Goal: Transaction & Acquisition: Purchase product/service

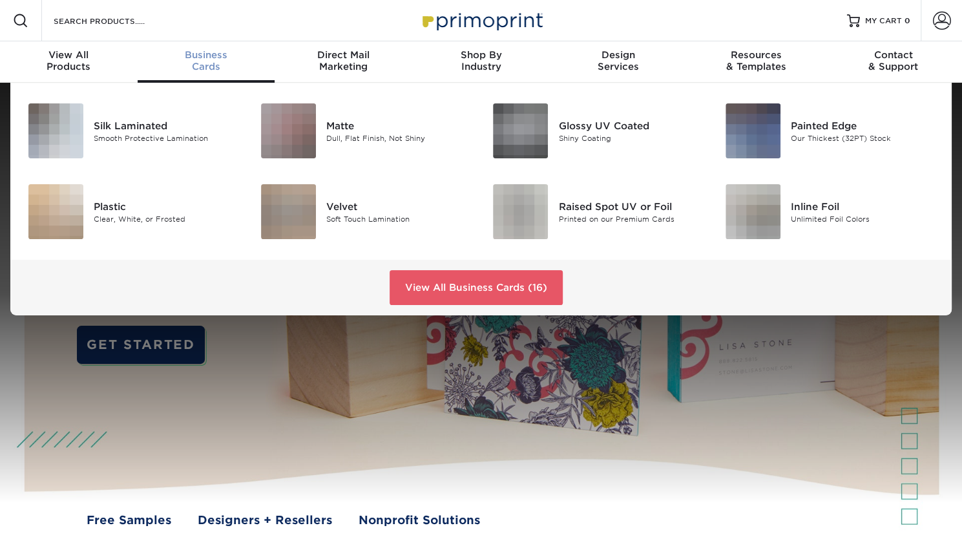
click at [195, 64] on div "Business Cards" at bounding box center [207, 60] width 138 height 23
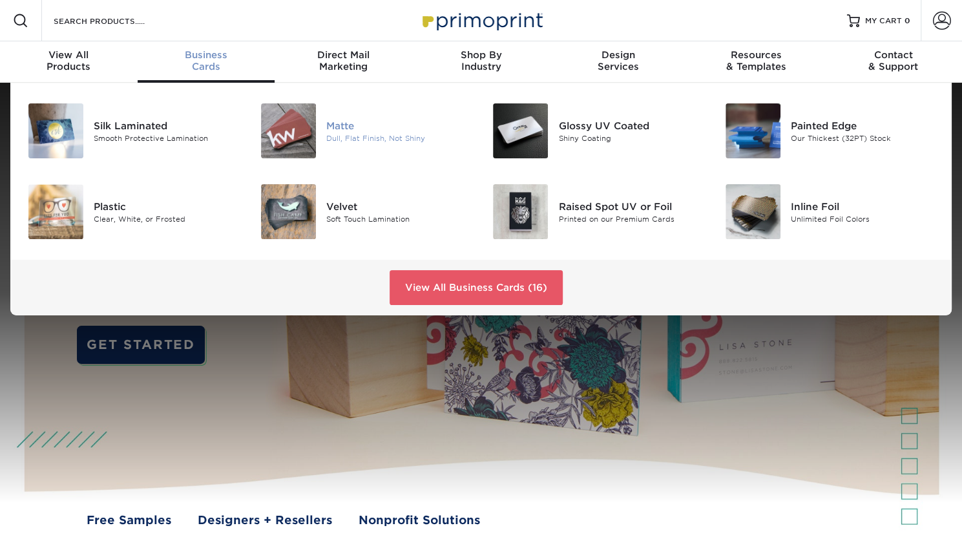
click at [326, 125] on div "Matte" at bounding box center [398, 125] width 145 height 14
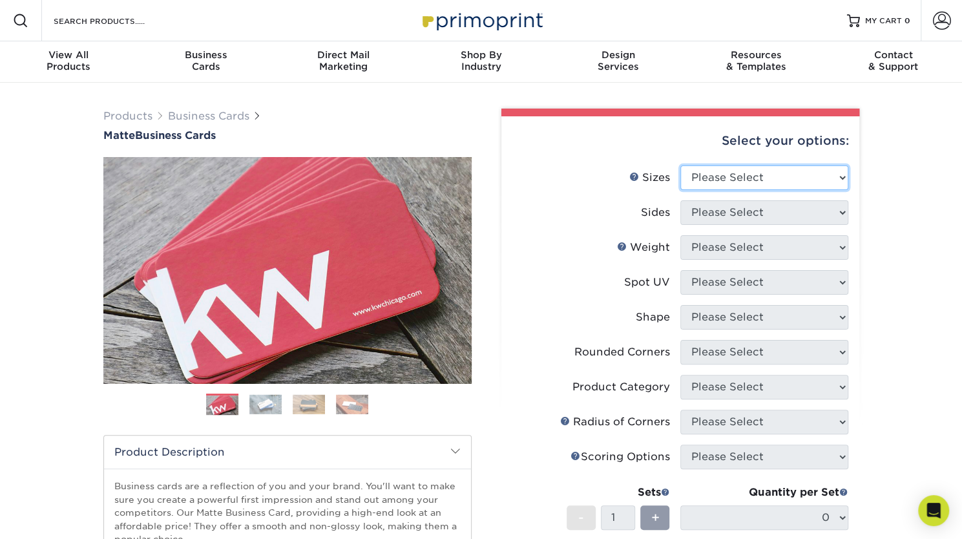
click at [753, 169] on select "Please Select 1.5" x 3.5" - Mini 1.75" x 3.5" - Mini 2" x 2" - Square 2" x 3" -…" at bounding box center [764, 177] width 168 height 25
select select "2.00x3.50"
click at [680, 165] on select "Please Select 1.5" x 3.5" - Mini 1.75" x 3.5" - Mini 2" x 2" - Square 2" x 3" -…" at bounding box center [764, 177] width 168 height 25
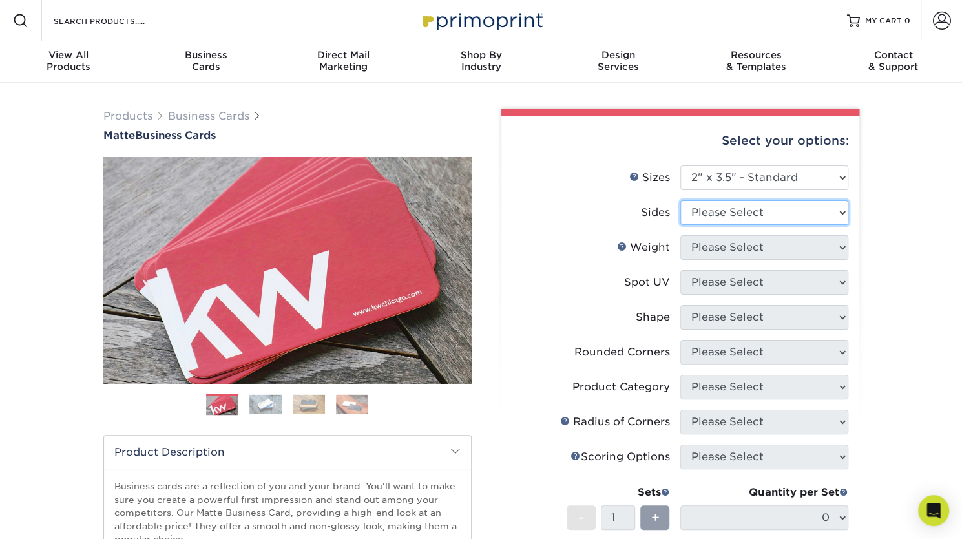
click at [722, 204] on select "Please Select Print Both Sides Print Front Only" at bounding box center [764, 212] width 168 height 25
select select "13abbda7-1d64-4f25-8bb2-c179b224825d"
click at [680, 200] on select "Please Select Print Both Sides Print Front Only" at bounding box center [764, 212] width 168 height 25
click at [719, 246] on select "Please Select 16PT 14PT" at bounding box center [764, 247] width 168 height 25
select select "14PT"
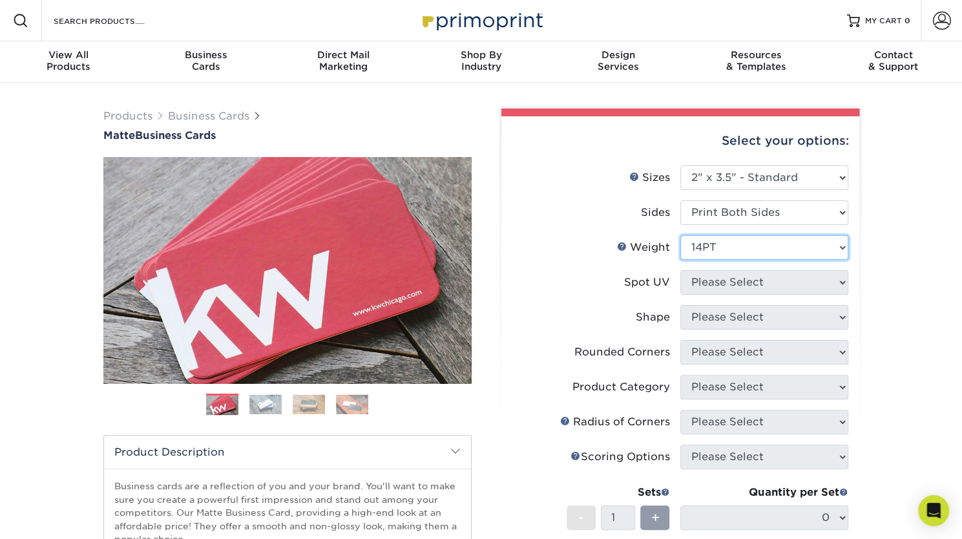
click at [680, 235] on select "Please Select 16PT 14PT" at bounding box center [764, 247] width 168 height 25
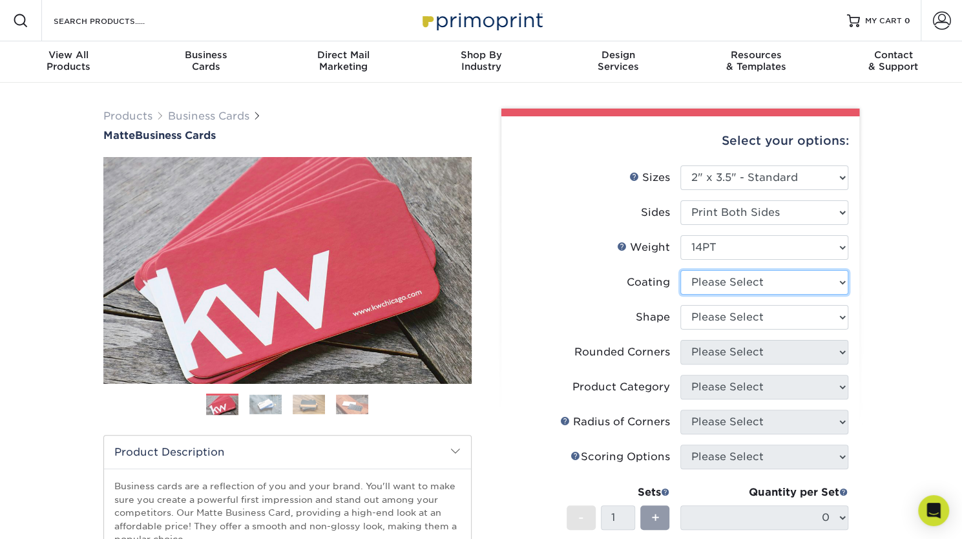
click at [724, 278] on select at bounding box center [764, 282] width 168 height 25
select select "121bb7b5-3b4d-429f-bd8d-bbf80e953313"
click at [680, 270] on select at bounding box center [764, 282] width 168 height 25
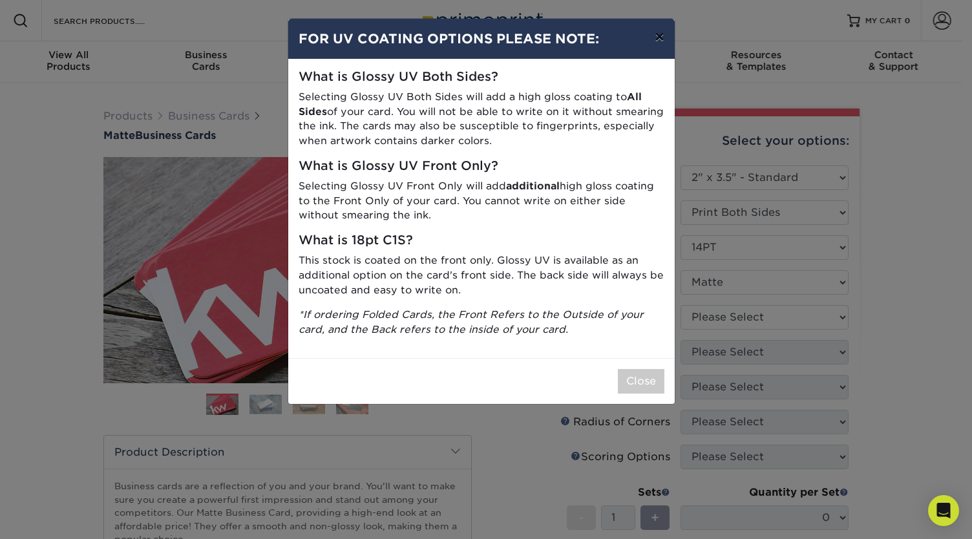
click at [656, 35] on button "×" at bounding box center [659, 37] width 30 height 36
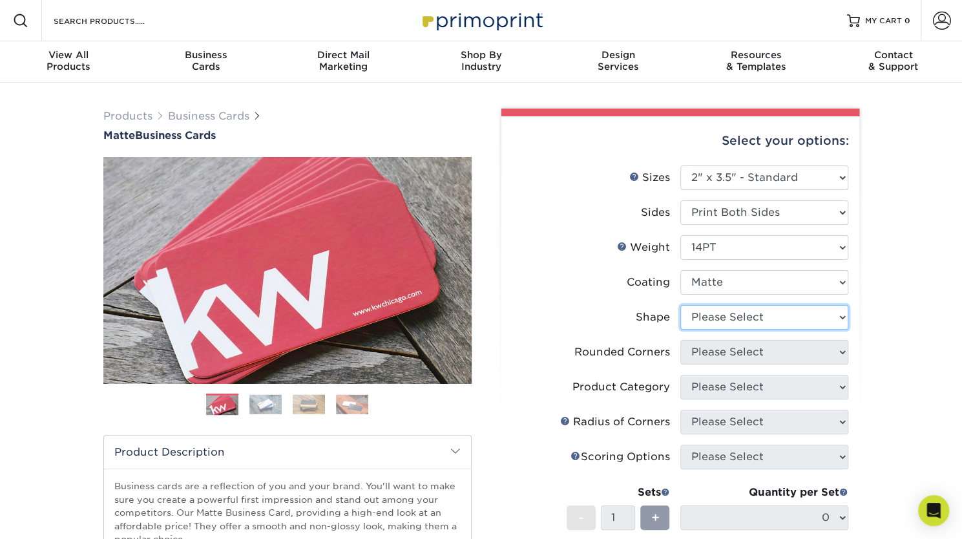
click at [731, 317] on select "Please Select Standard" at bounding box center [764, 317] width 168 height 25
select select "standard"
click at [680, 305] on select "Please Select Standard" at bounding box center [764, 317] width 168 height 25
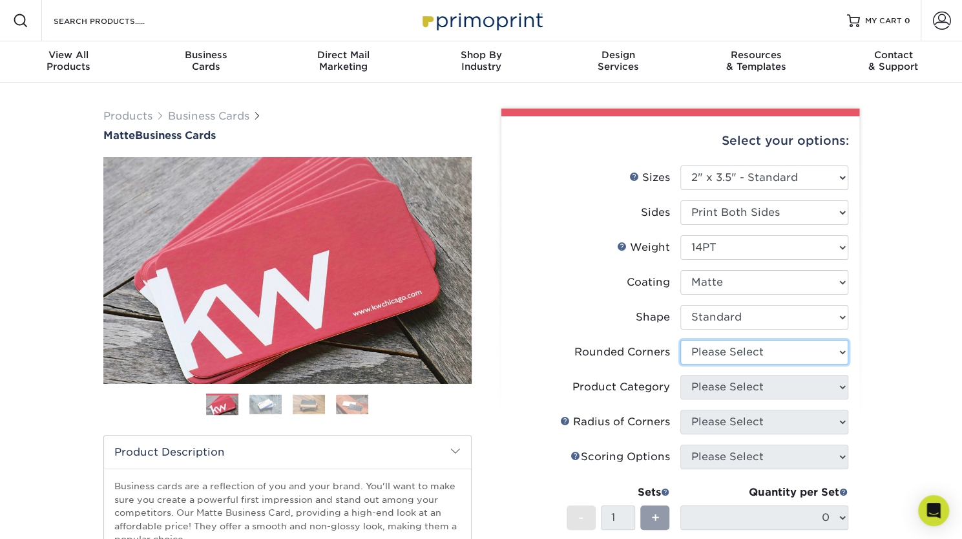
click at [716, 355] on select "Please Select Yes - Round 2 Corners Yes - Round 4 Corners No" at bounding box center [764, 352] width 168 height 25
select select "0"
click at [680, 340] on select "Please Select Yes - Round 2 Corners Yes - Round 4 Corners No" at bounding box center [764, 352] width 168 height 25
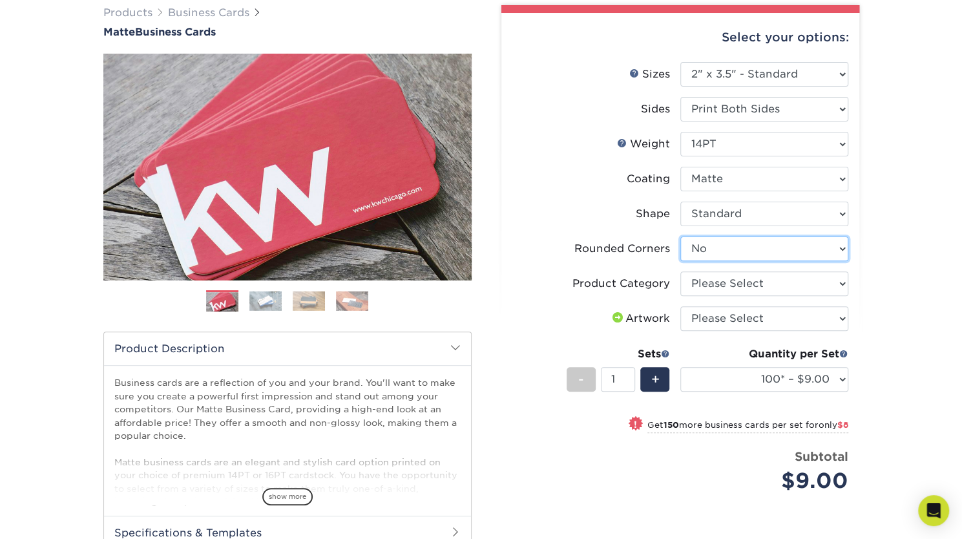
scroll to position [104, 0]
click at [737, 289] on select "Please Select Business Cards" at bounding box center [764, 283] width 168 height 25
select select "3b5148f1-0588-4f88-a218-97bcfdce65c1"
click at [680, 271] on select "Please Select Business Cards" at bounding box center [764, 283] width 168 height 25
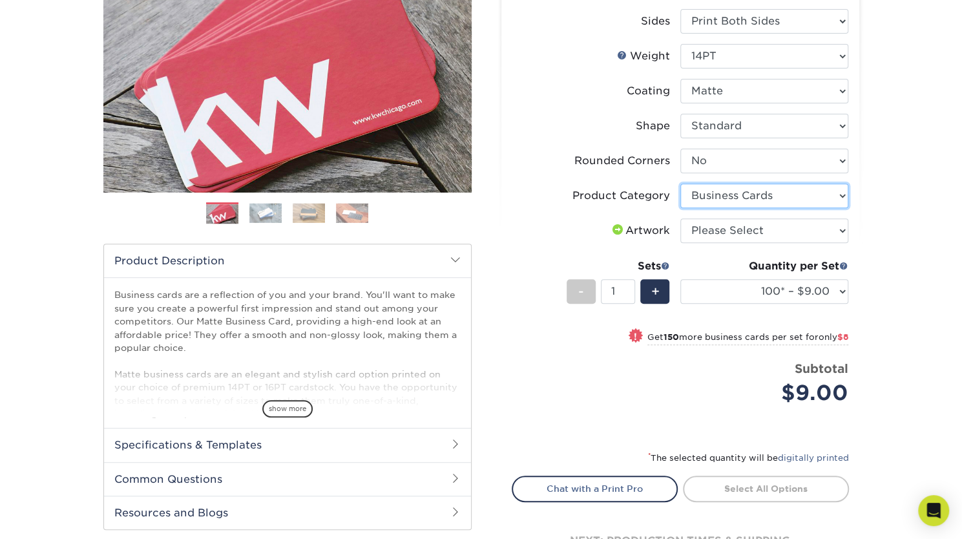
scroll to position [192, 0]
click at [721, 246] on li "Artwork Please Select I will upload files I need a design - $100" at bounding box center [680, 235] width 336 height 35
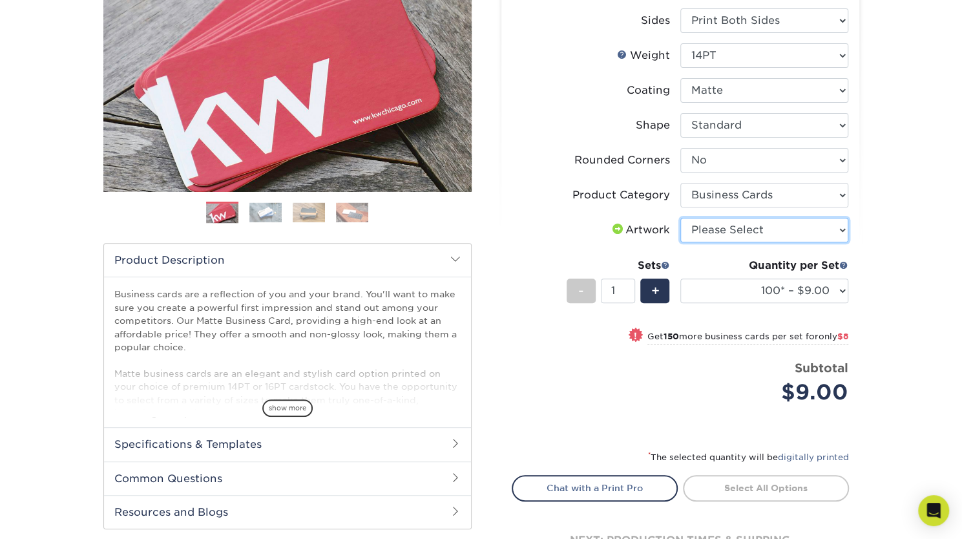
click at [725, 235] on select "Please Select I will upload files I need a design - $100" at bounding box center [764, 230] width 168 height 25
select select "upload"
click at [680, 218] on select "Please Select I will upload files I need a design - $100" at bounding box center [764, 230] width 168 height 25
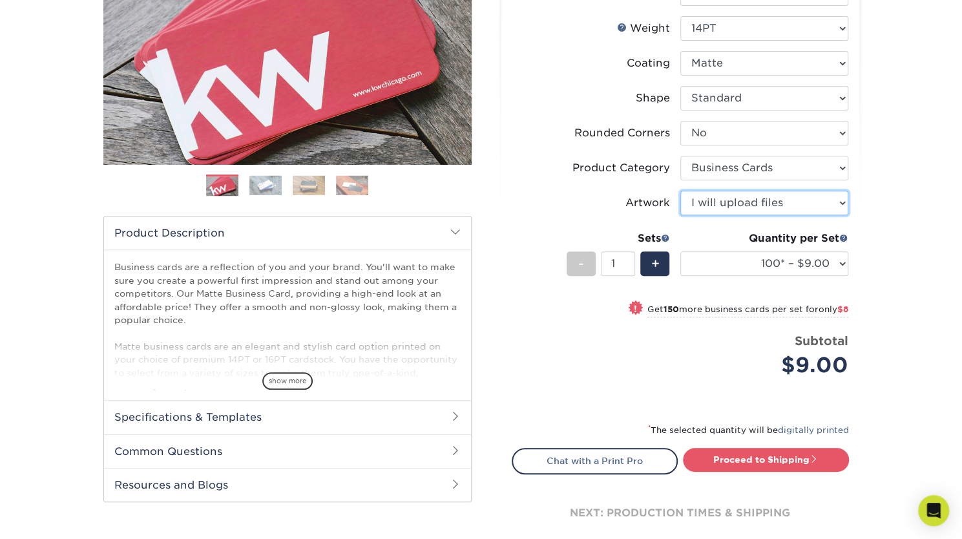
scroll to position [220, 0]
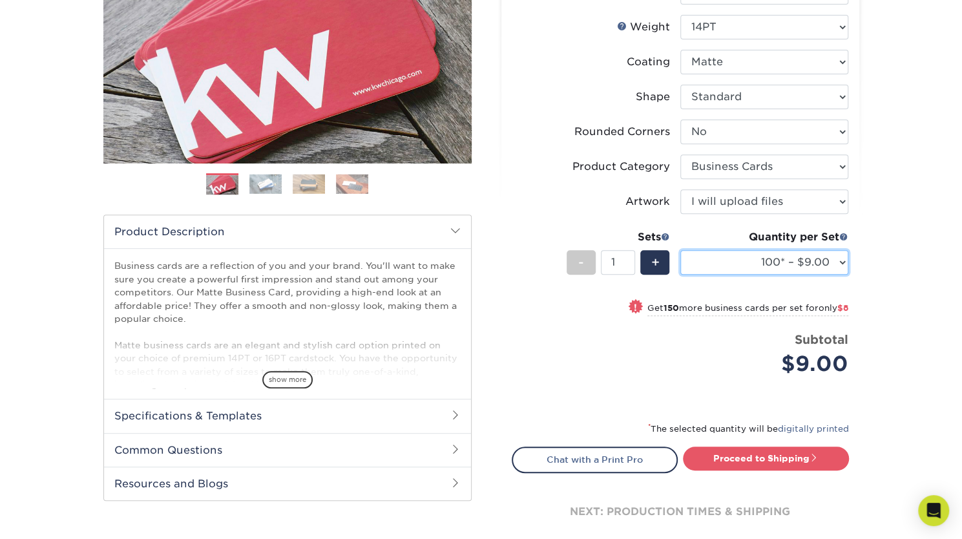
click at [746, 268] on select "100* – $9.00 250* – $17.00 500 – $33.00 1000 – $42.00 2500 – $75.00 5000 – $143…" at bounding box center [764, 262] width 168 height 25
select select "2500 – $75.00"
click at [680, 250] on select "100* – $9.00 250* – $17.00 500 – $33.00 1000 – $42.00 2500 – $75.00 5000 – $143…" at bounding box center [764, 262] width 168 height 25
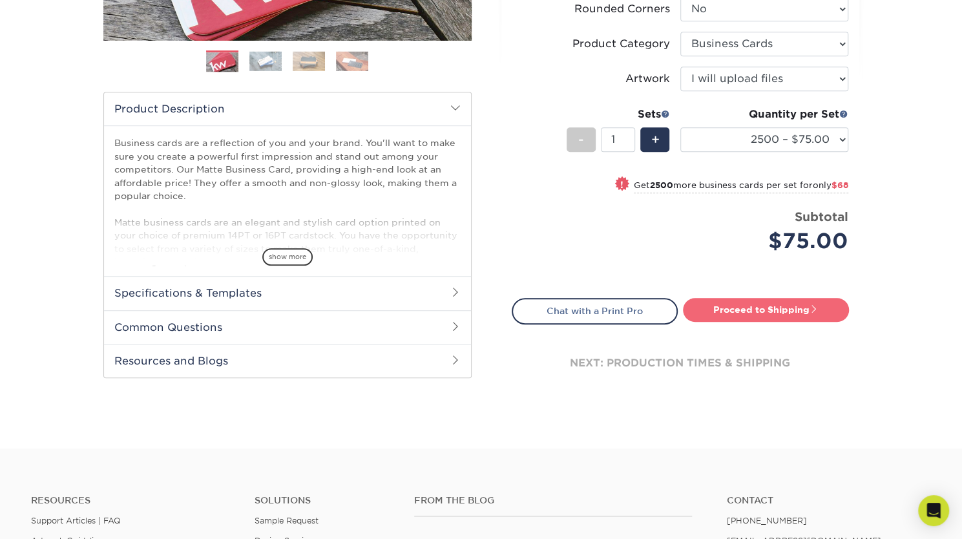
scroll to position [344, 0]
click at [733, 306] on link "Proceed to Shipping" at bounding box center [766, 308] width 166 height 23
type input "Set 1"
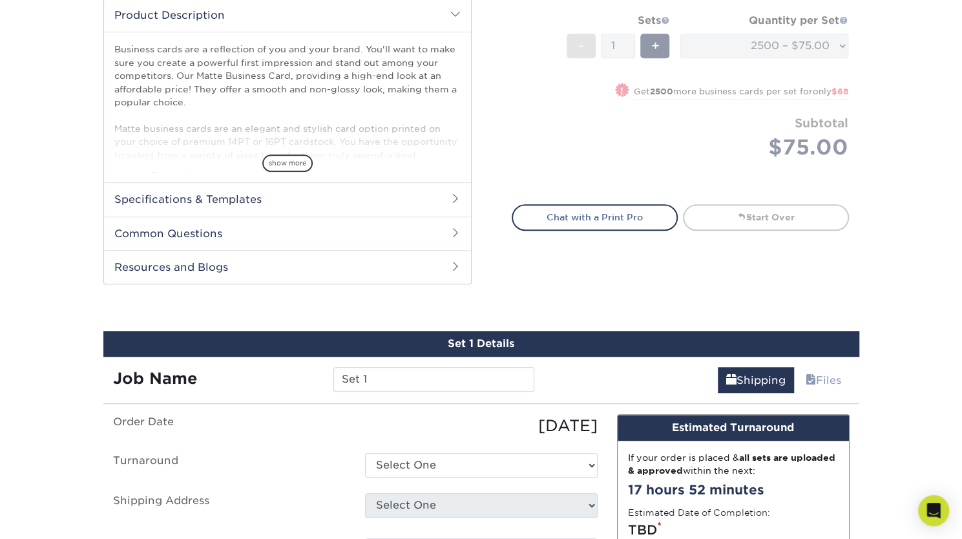
scroll to position [437, 0]
